Goal: Information Seeking & Learning: Learn about a topic

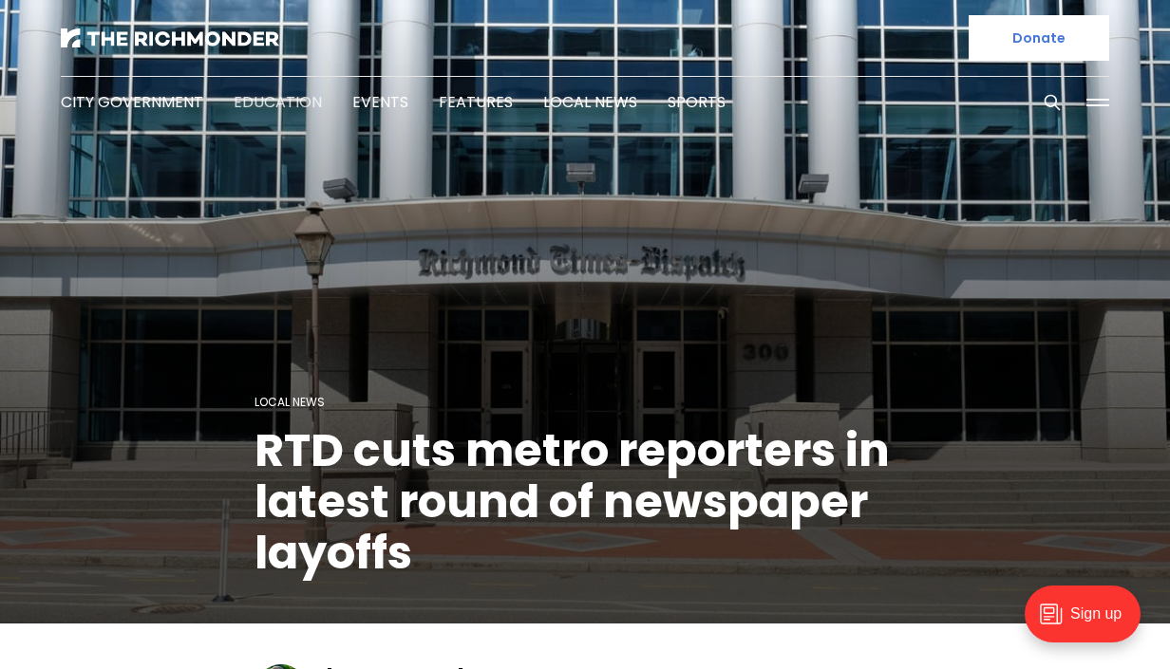
click at [269, 108] on link "Education" at bounding box center [278, 102] width 88 height 22
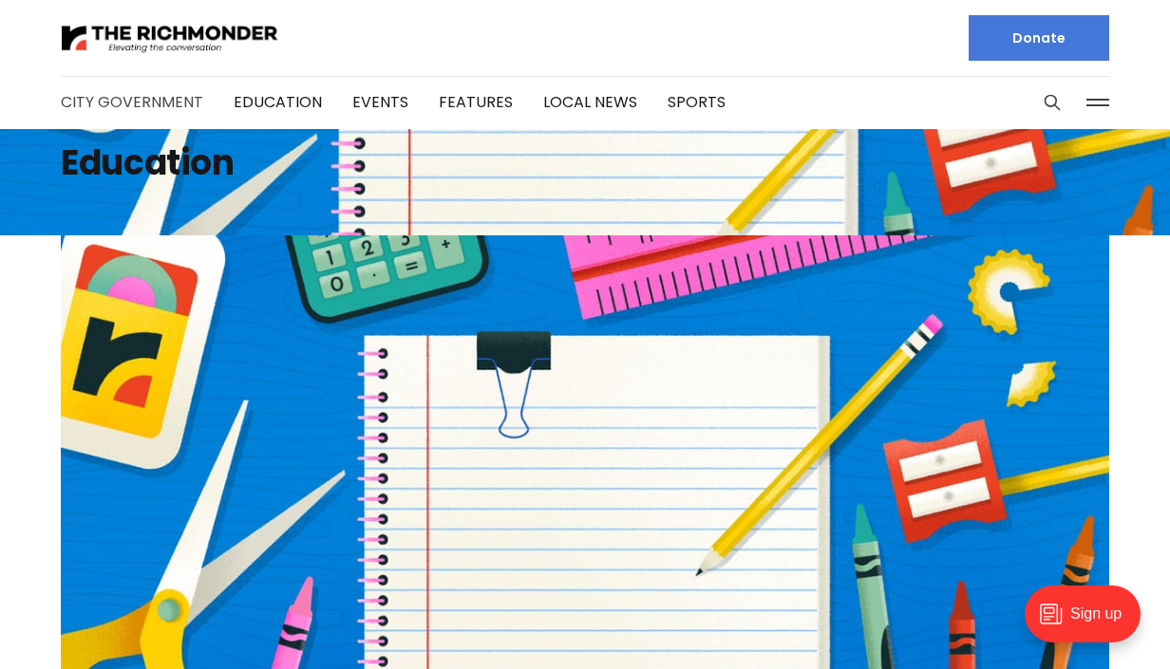
click at [134, 101] on link "City Government" at bounding box center [132, 102] width 142 height 22
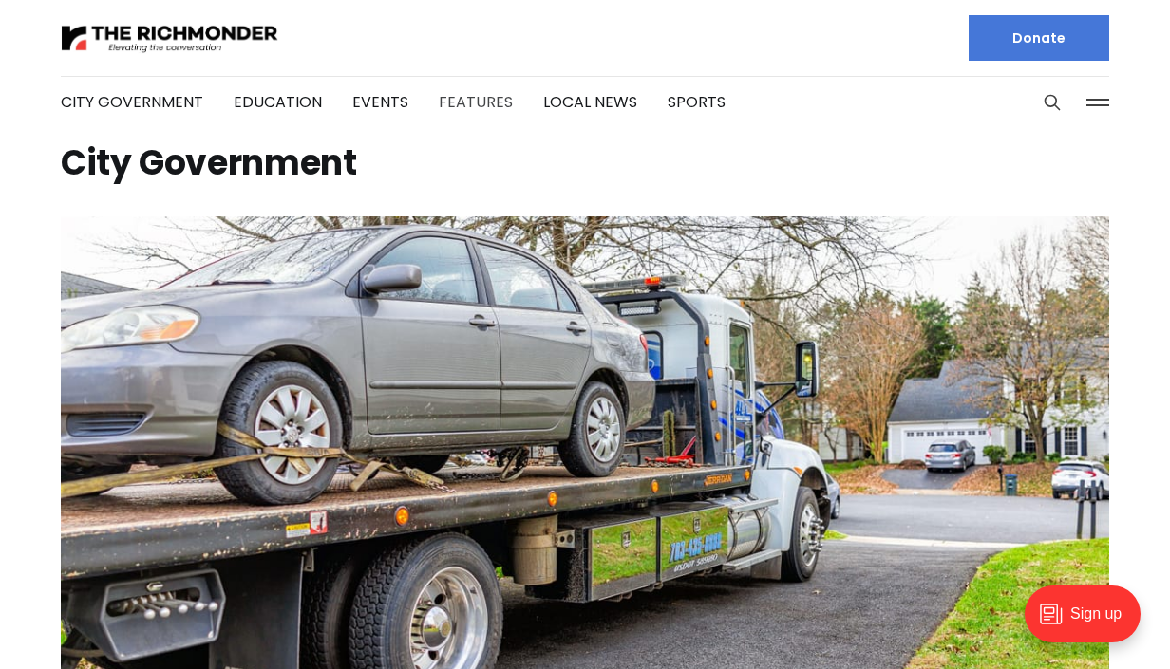
click at [470, 102] on link "Features" at bounding box center [476, 102] width 74 height 22
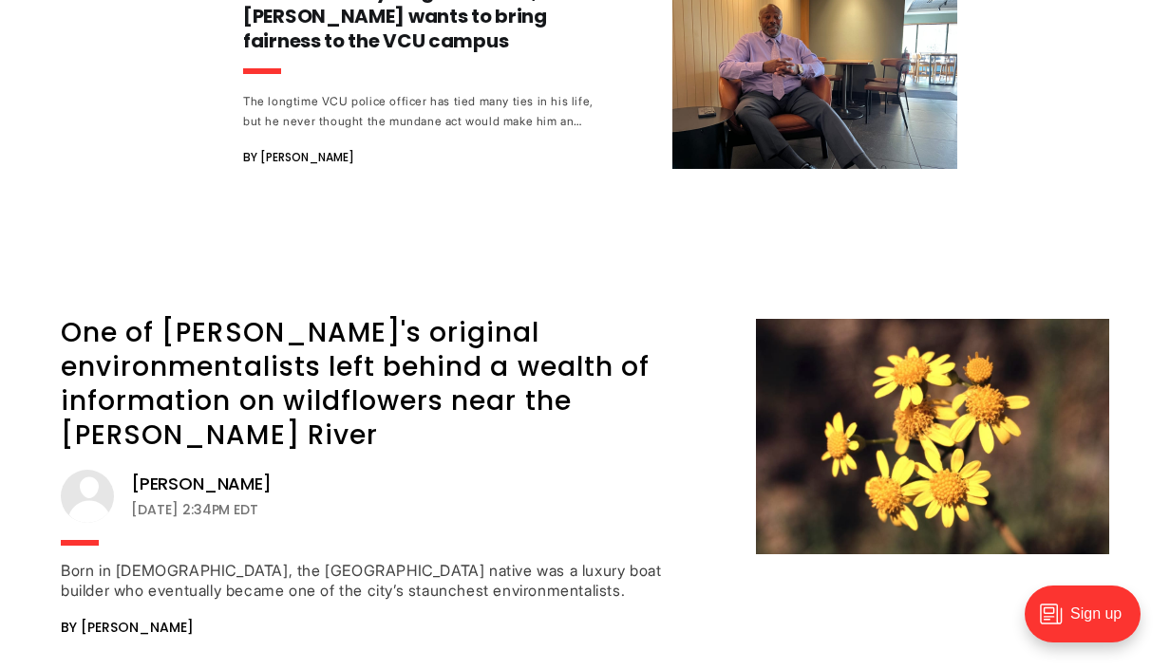
scroll to position [2334, 0]
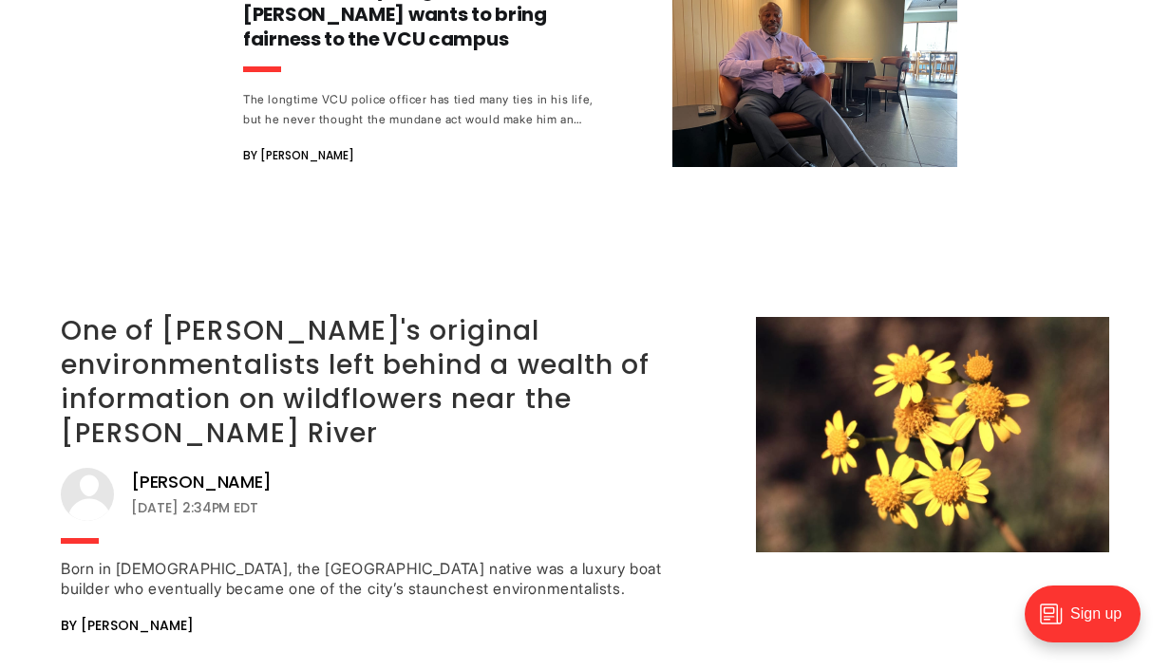
click at [364, 319] on link "One of Richmond's original environmentalists left behind a wealth of informatio…" at bounding box center [355, 382] width 589 height 140
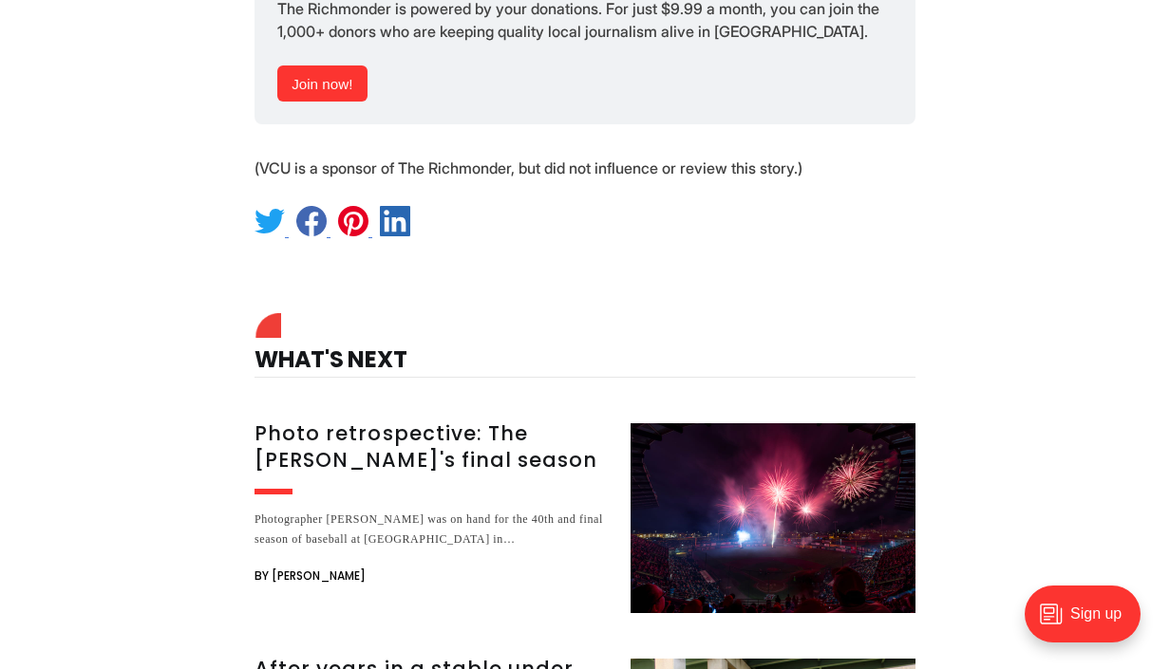
scroll to position [11200, 0]
